Goal: Find specific page/section: Find specific page/section

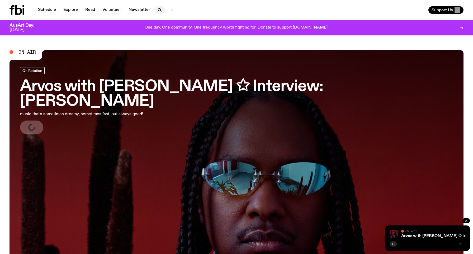
click at [158, 10] on icon "button" at bounding box center [160, 10] width 6 height 6
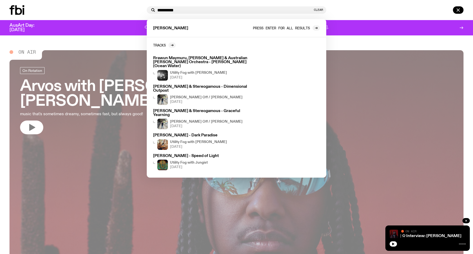
type input "**********"
click at [281, 28] on span "Press enter for all results" at bounding box center [281, 28] width 57 height 4
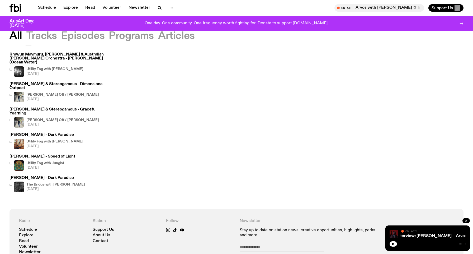
scroll to position [41, 0]
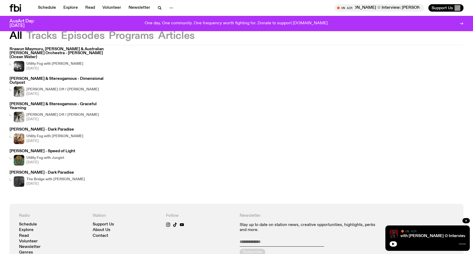
click at [69, 178] on h4 "The Bridge with [PERSON_NAME]" at bounding box center [55, 179] width 59 height 3
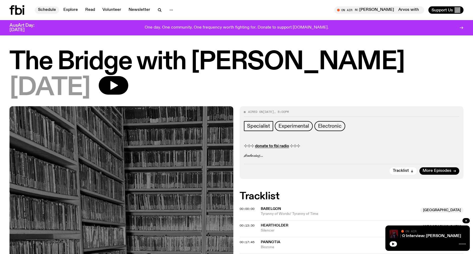
click at [48, 11] on link "Schedule" at bounding box center [47, 9] width 24 height 7
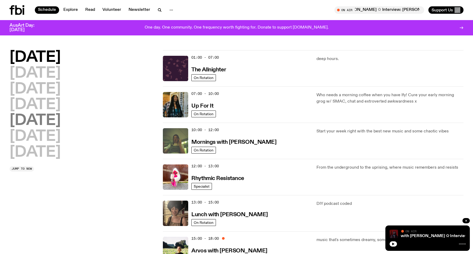
click at [46, 118] on h2 "[DATE]" at bounding box center [35, 120] width 51 height 15
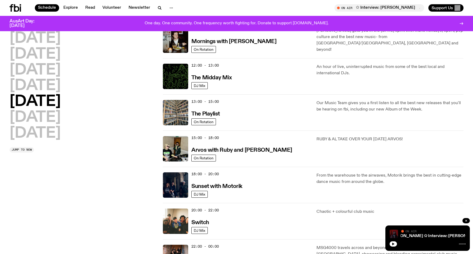
scroll to position [101, 0]
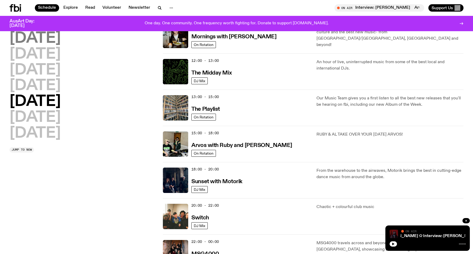
click at [50, 40] on h2 "[DATE]" at bounding box center [35, 38] width 51 height 15
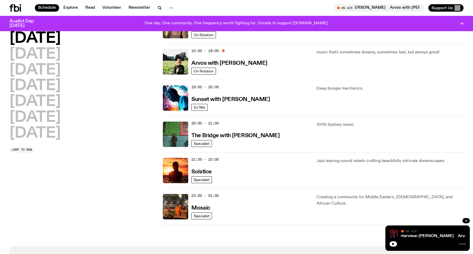
scroll to position [184, 0]
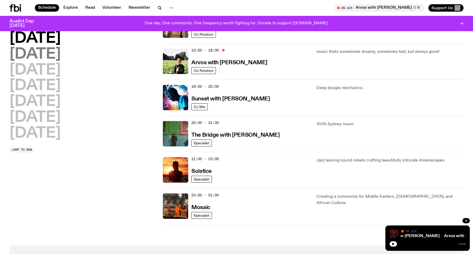
click at [37, 55] on h2 "[DATE]" at bounding box center [35, 54] width 51 height 15
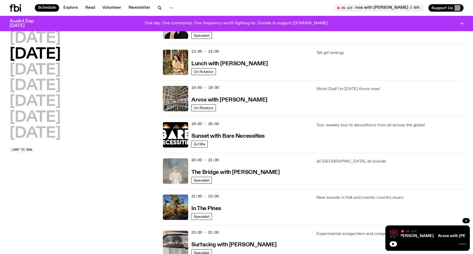
scroll to position [151, 0]
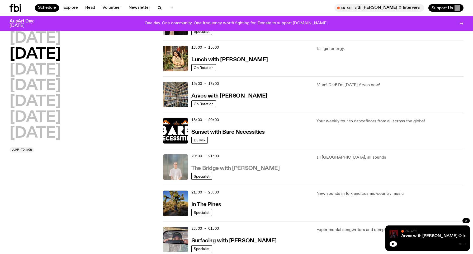
click at [223, 169] on h3 "The Bridge with [PERSON_NAME]" at bounding box center [236, 169] width 88 height 6
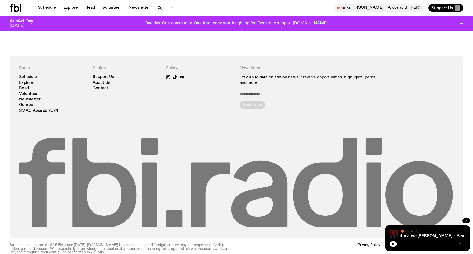
scroll to position [733, 0]
